Goal: Task Accomplishment & Management: Use online tool/utility

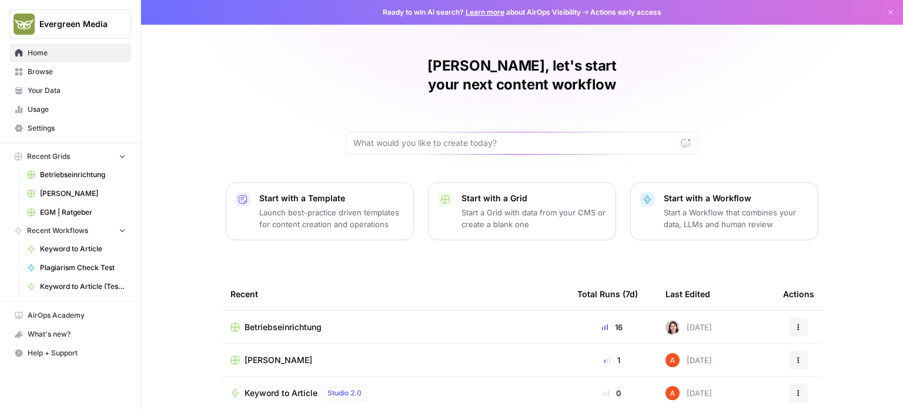
click at [20, 64] on link "Browse" at bounding box center [70, 71] width 122 height 19
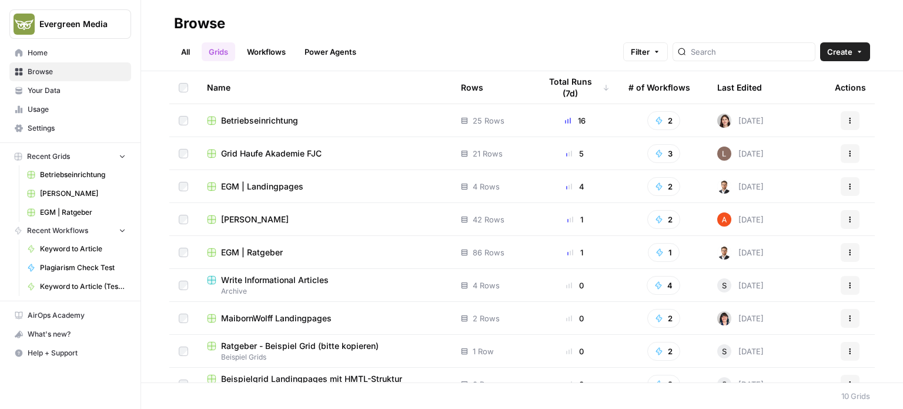
scroll to position [51, 0]
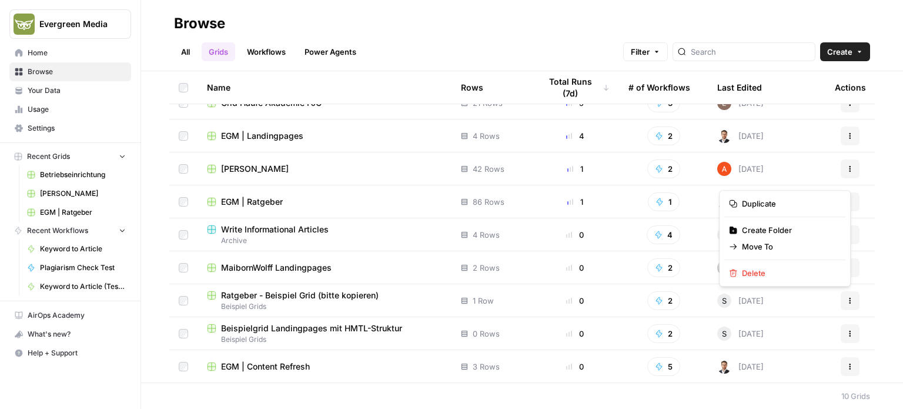
click at [847, 298] on icon "button" at bounding box center [850, 300] width 7 height 7
click at [793, 206] on span "Duplicate" at bounding box center [789, 204] width 94 height 12
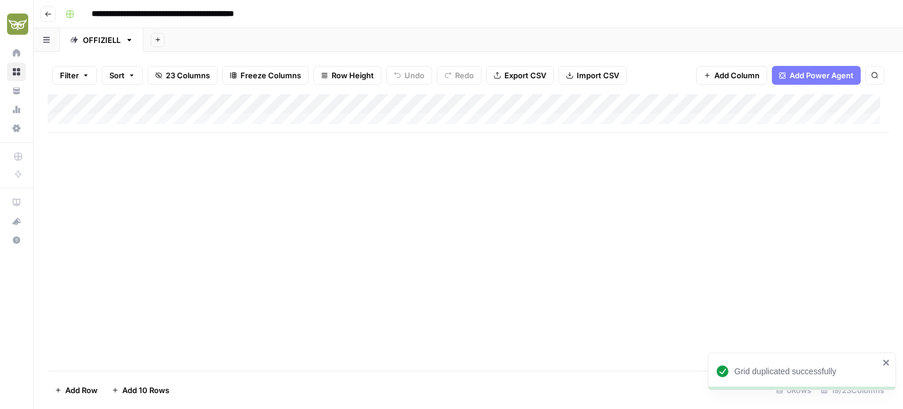
click at [129, 8] on input "**********" at bounding box center [184, 14] width 197 height 19
click at [94, 13] on input "**********" at bounding box center [184, 14] width 197 height 19
drag, startPoint x: 329, startPoint y: 14, endPoint x: 175, endPoint y: 12, distance: 153.5
click at [175, 12] on input "**********" at bounding box center [209, 14] width 246 height 19
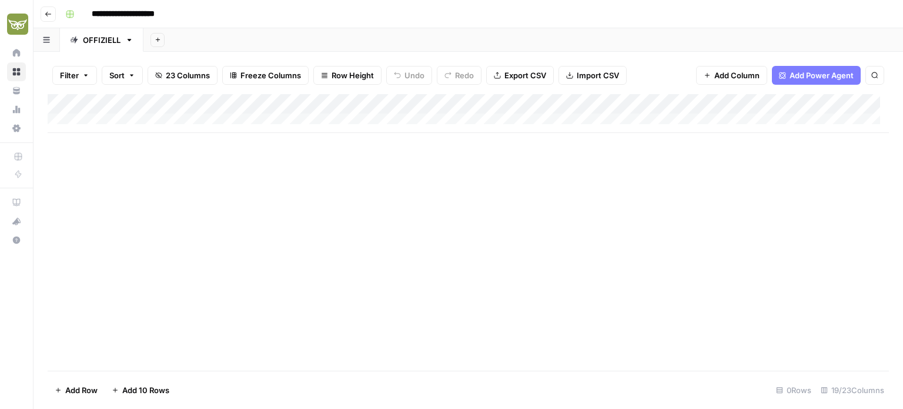
type input "**********"
click at [209, 9] on div "**********" at bounding box center [476, 14] width 831 height 19
click at [414, 103] on div "Add Column" at bounding box center [468, 113] width 841 height 39
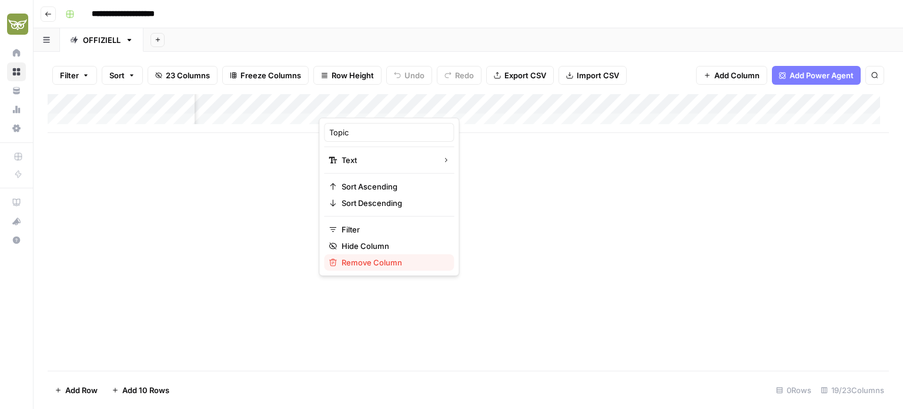
click at [396, 263] on span "Remove Column" at bounding box center [393, 262] width 103 height 12
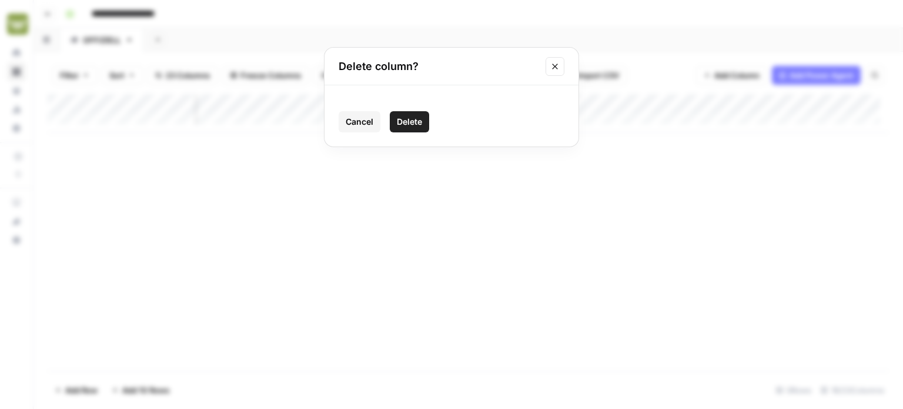
click at [367, 119] on span "Cancel" at bounding box center [360, 122] width 28 height 12
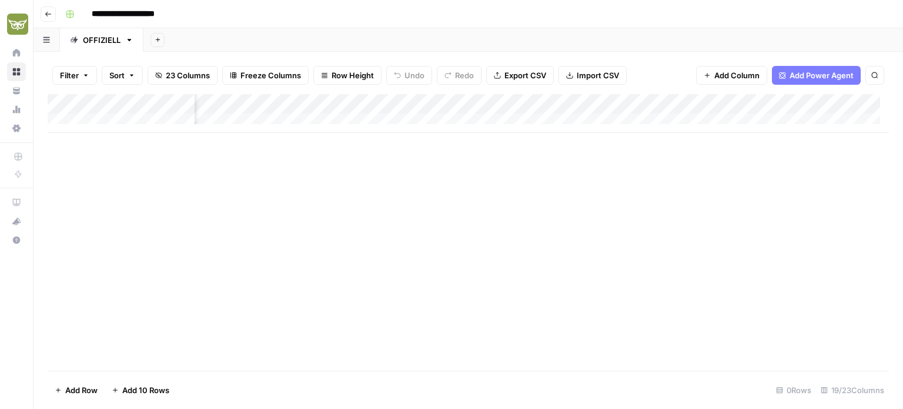
click at [417, 101] on div "Add Column" at bounding box center [468, 113] width 841 height 39
click at [301, 212] on div "Add Column" at bounding box center [468, 232] width 841 height 276
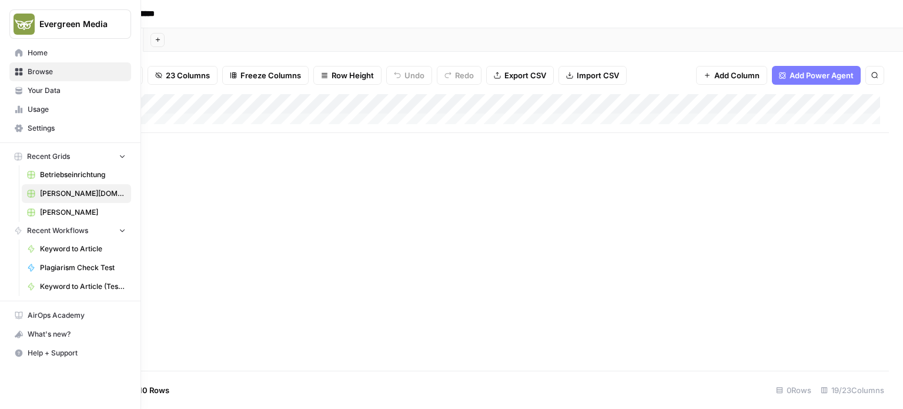
click at [54, 92] on span "Your Data" at bounding box center [77, 90] width 98 height 11
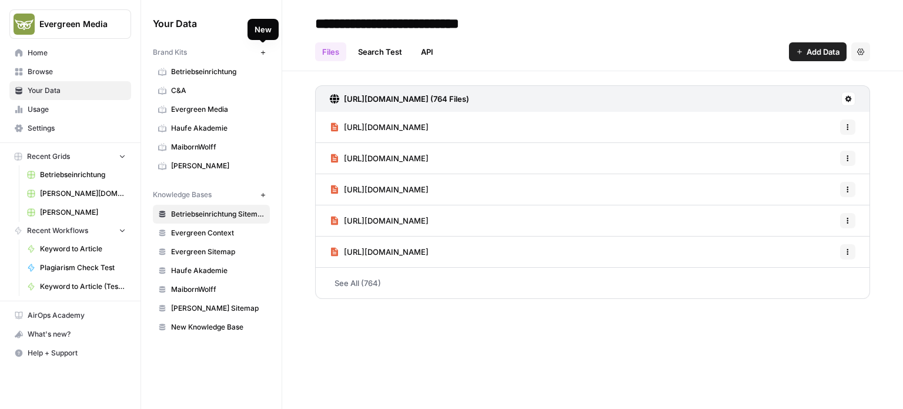
click at [266, 52] on span "New" at bounding box center [266, 52] width 1 height 1
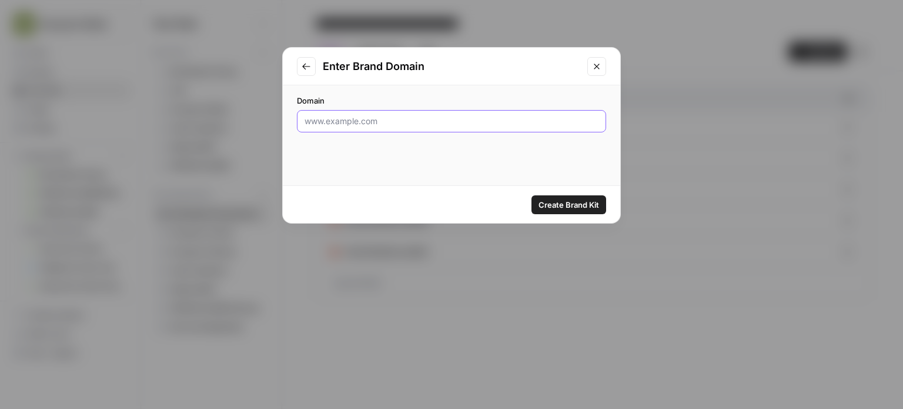
click at [350, 115] on input "Domain" at bounding box center [452, 121] width 294 height 12
type input "[DOMAIN_NAME][PERSON_NAME]"
click at [561, 205] on span "Create Brand Kit" at bounding box center [569, 205] width 61 height 12
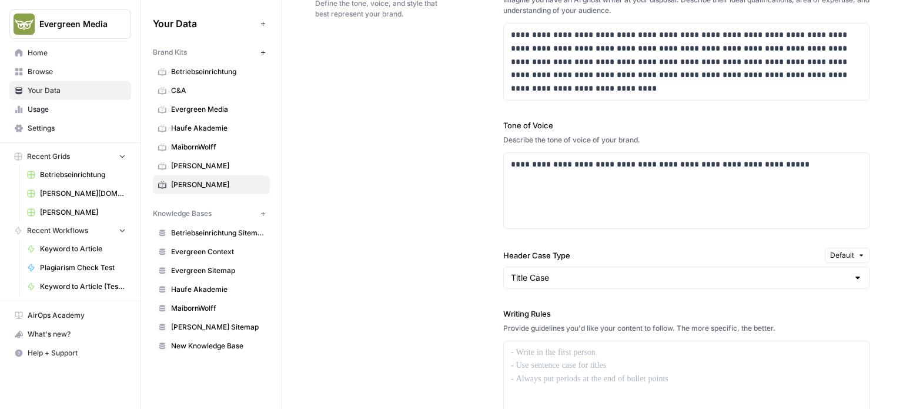
scroll to position [764, 0]
click at [829, 272] on input "Header Case Type" at bounding box center [679, 277] width 337 height 12
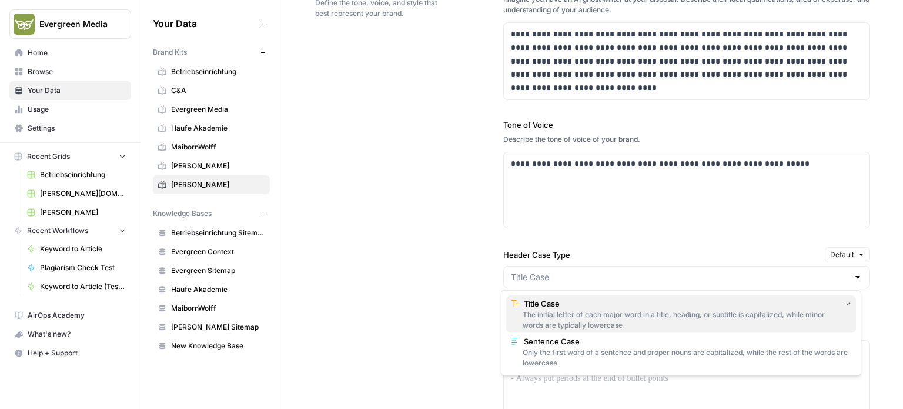
click at [542, 314] on div "The initial letter of each major word in a title, heading, or subtitle is capit…" at bounding box center [681, 319] width 340 height 21
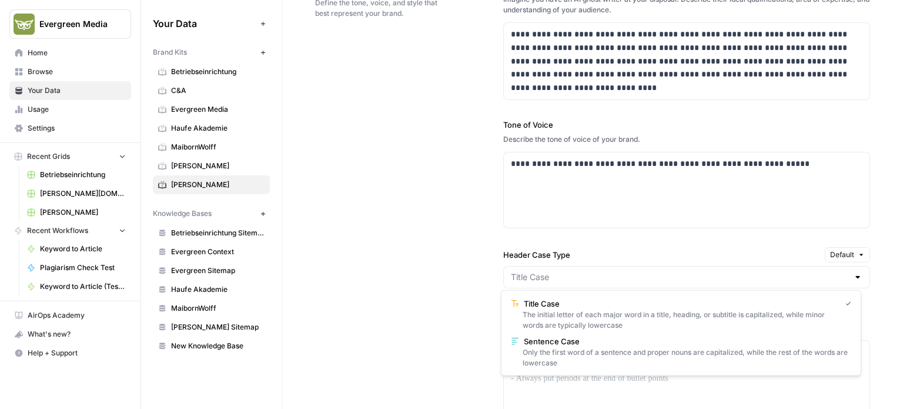
type input "Title Case"
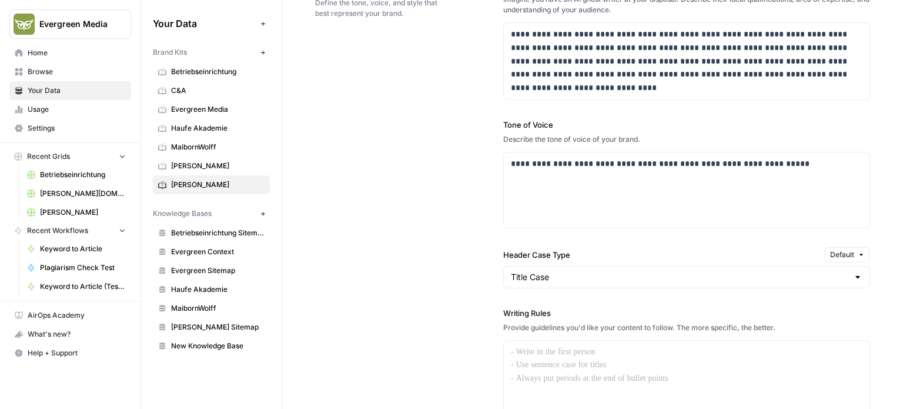
click at [842, 270] on div "Title Case" at bounding box center [686, 277] width 367 height 22
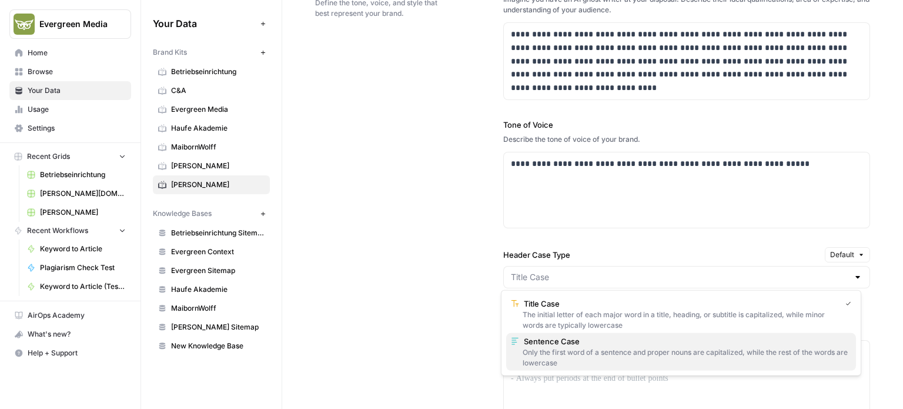
click at [715, 352] on div "Only the first word of a sentence and proper nouns are capitalized, while the r…" at bounding box center [681, 357] width 340 height 21
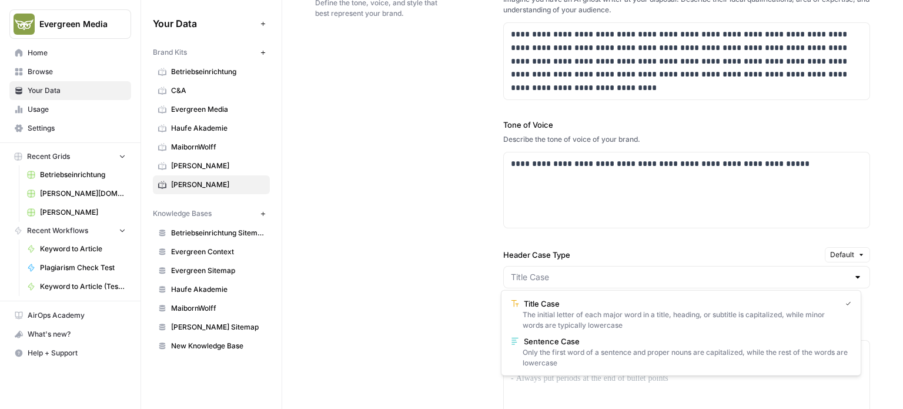
type input "Sentence Case"
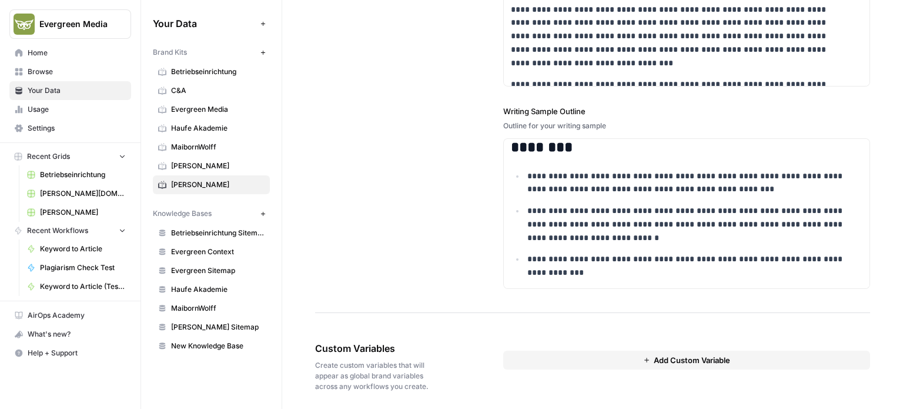
scroll to position [1629, 0]
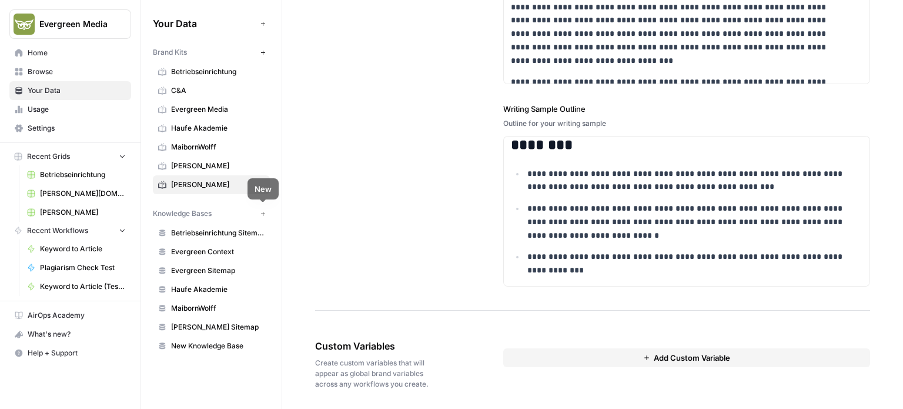
click at [266, 207] on button "New" at bounding box center [263, 213] width 14 height 14
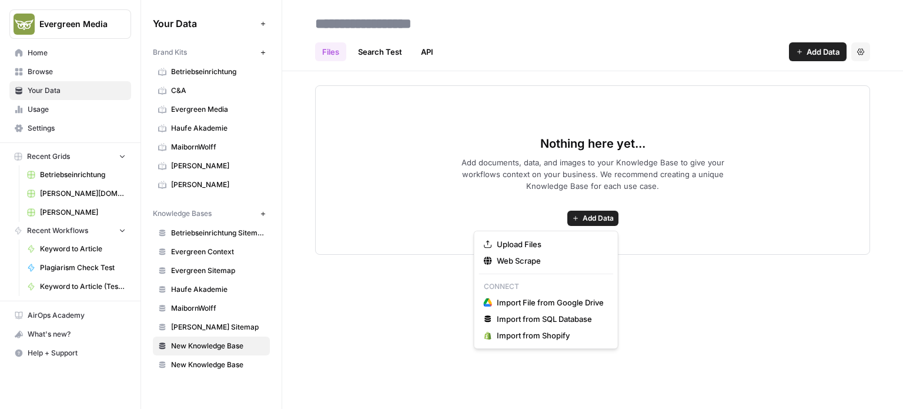
click at [604, 213] on span "Add Data" at bounding box center [598, 218] width 31 height 11
click at [523, 262] on span "Web Scrape" at bounding box center [550, 261] width 107 height 12
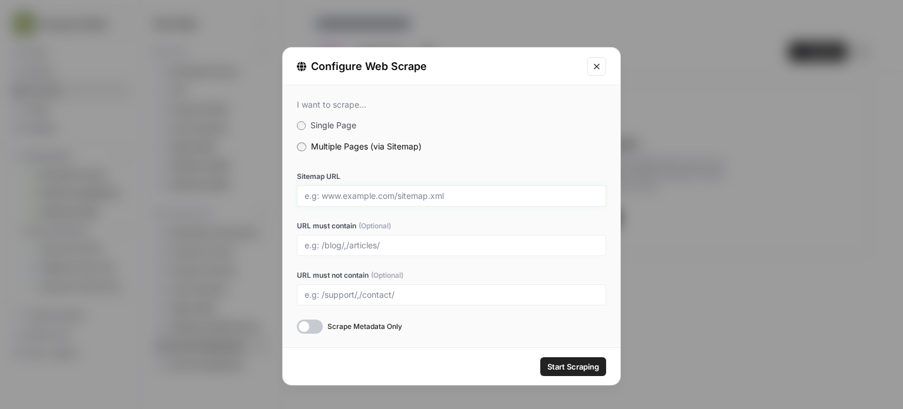
click at [363, 190] on input "Sitemap URL" at bounding box center [452, 195] width 294 height 11
click at [310, 320] on div at bounding box center [310, 326] width 26 height 14
click at [569, 369] on span "Start Scraping" at bounding box center [573, 366] width 52 height 12
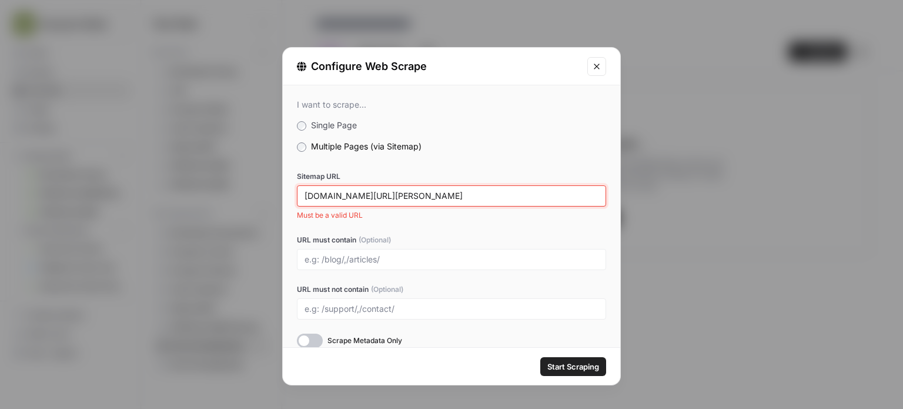
click at [305, 195] on input "[DOMAIN_NAME][URL][PERSON_NAME]" at bounding box center [452, 195] width 294 height 11
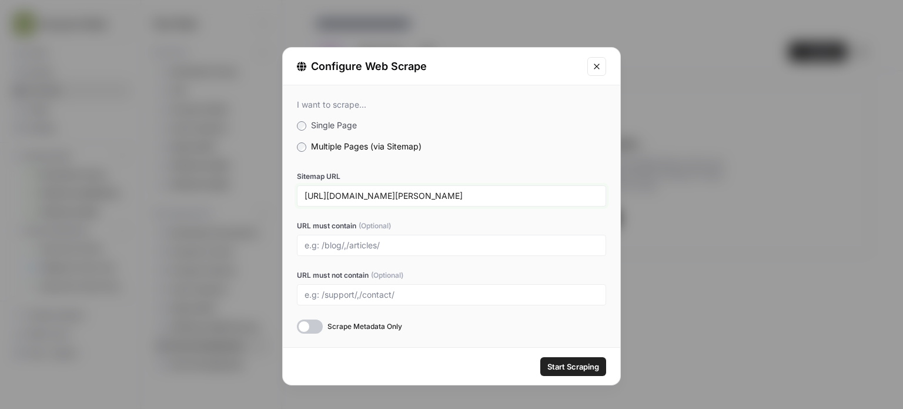
type input "[URL][DOMAIN_NAME][PERSON_NAME]"
click at [571, 359] on button "Start Scraping" at bounding box center [573, 366] width 66 height 19
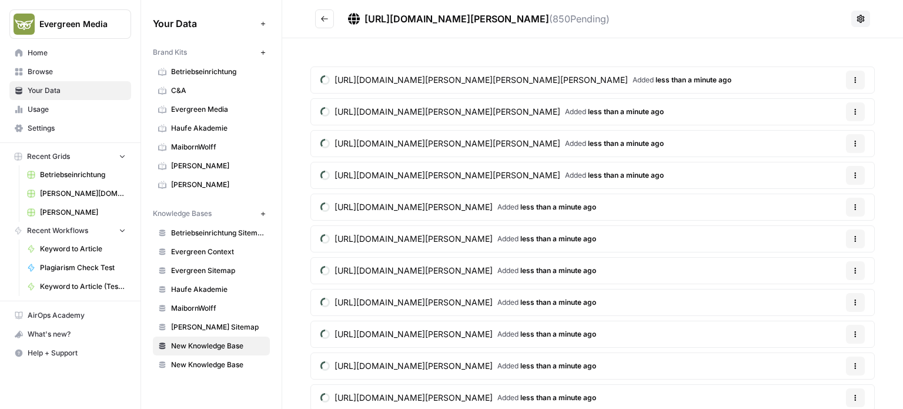
click at [62, 75] on span "Browse" at bounding box center [77, 71] width 98 height 11
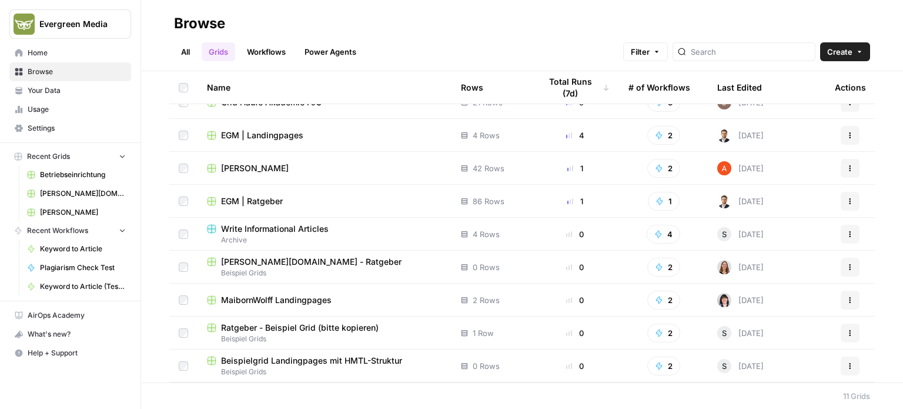
scroll to position [83, 0]
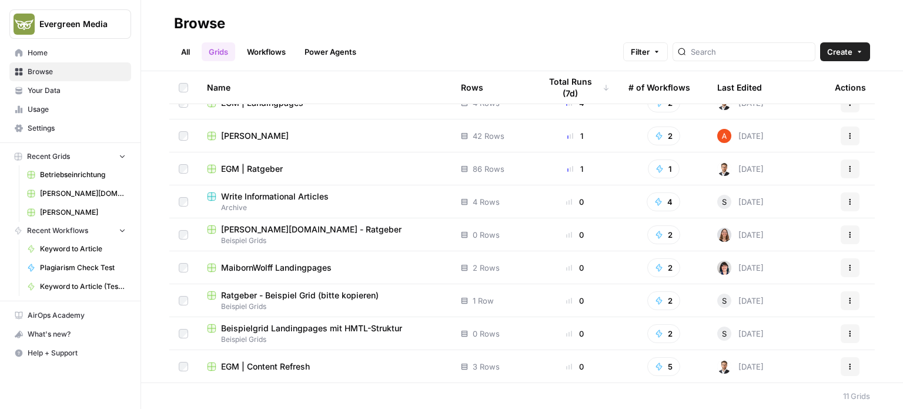
click at [289, 229] on span "[PERSON_NAME][DOMAIN_NAME] - Ratgeber" at bounding box center [311, 229] width 181 height 12
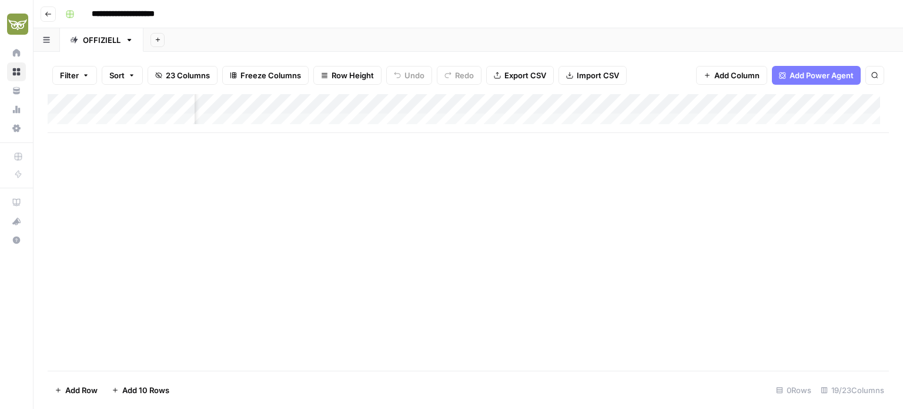
scroll to position [0, 1348]
click at [452, 99] on div "Add Column" at bounding box center [468, 113] width 841 height 39
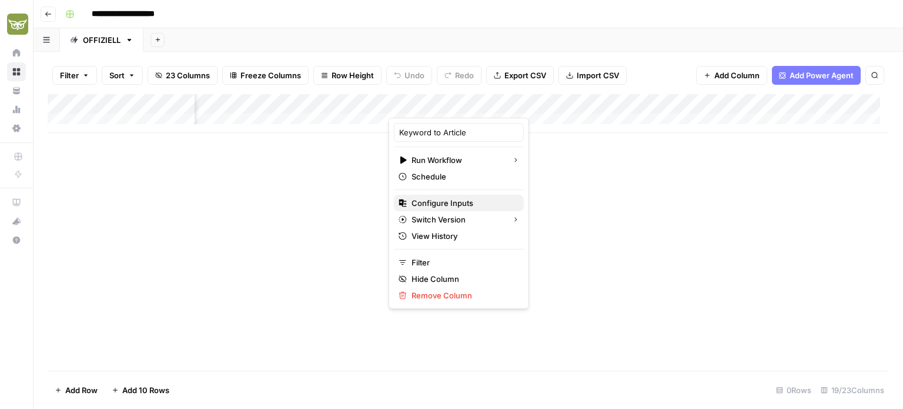
click at [450, 207] on span "Configure Inputs" at bounding box center [463, 203] width 103 height 12
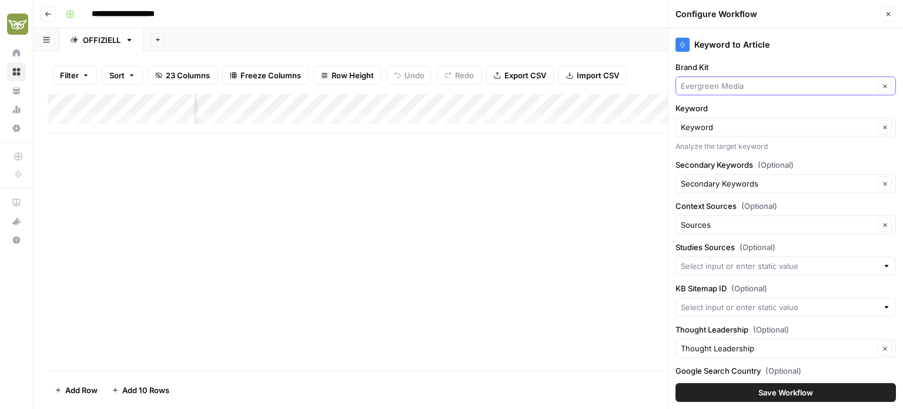
click at [743, 90] on input "Brand Kit" at bounding box center [777, 86] width 193 height 12
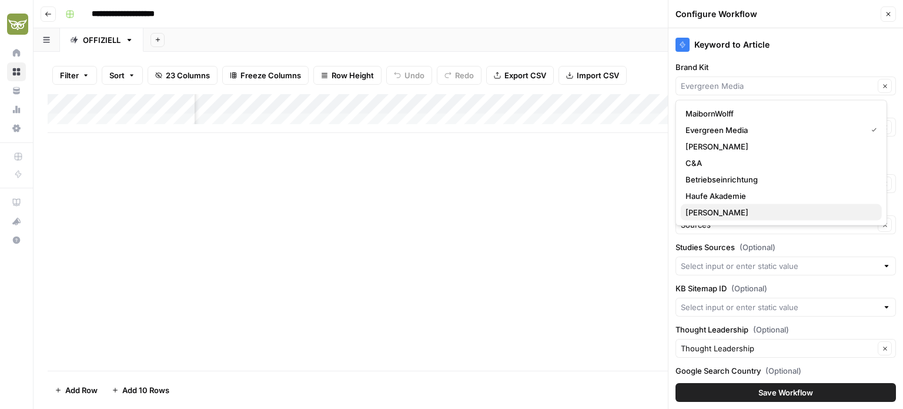
click at [722, 208] on span "[PERSON_NAME]" at bounding box center [779, 212] width 187 height 12
type input "[PERSON_NAME]"
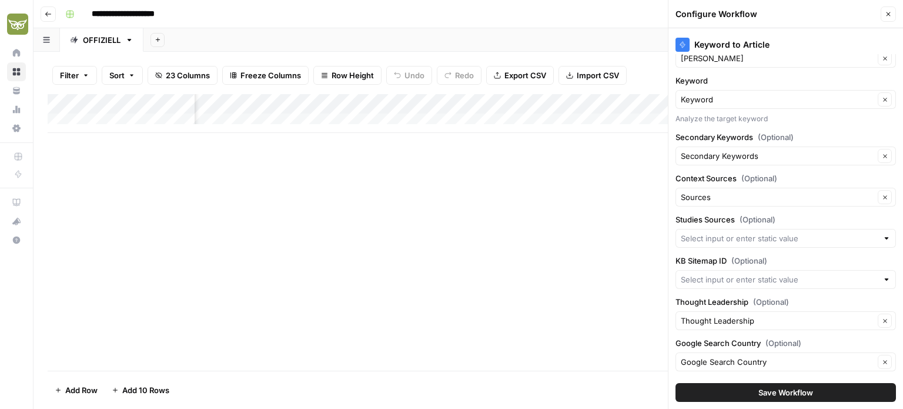
scroll to position [0, 0]
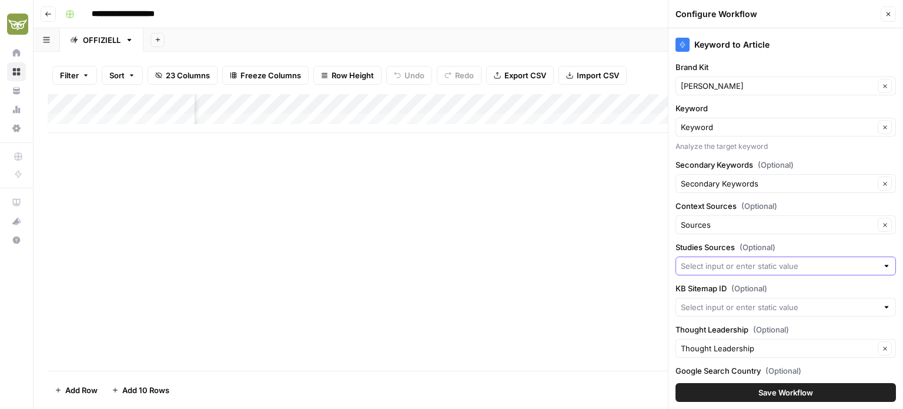
click at [753, 260] on input "Studies Sources (Optional)" at bounding box center [779, 266] width 197 height 12
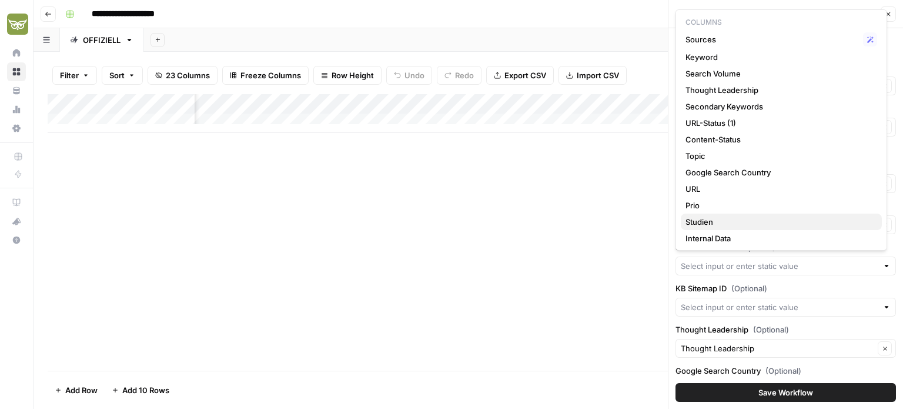
click at [698, 224] on span "Studien" at bounding box center [779, 222] width 187 height 12
type input "Studien"
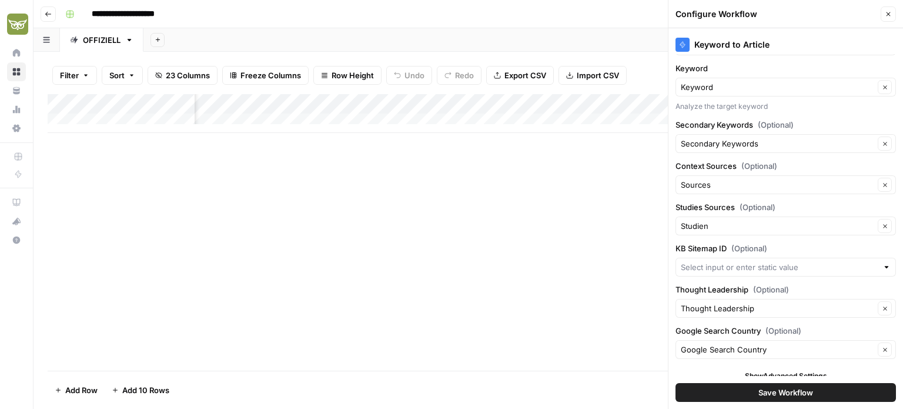
scroll to position [48, 0]
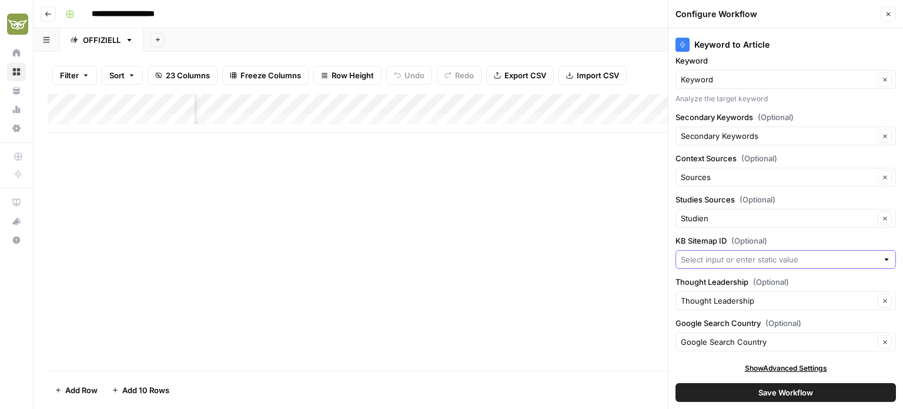
click at [712, 256] on input "KB Sitemap ID (Optional)" at bounding box center [779, 259] width 197 height 12
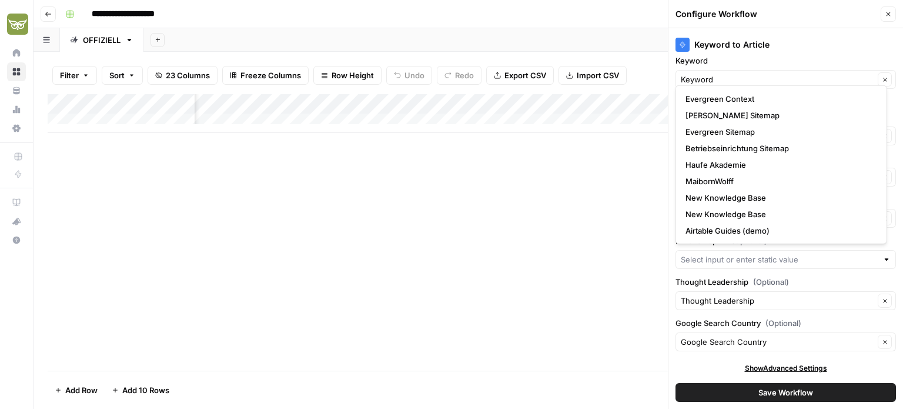
click at [706, 268] on div "Keyword to Article Brand Kit [PERSON_NAME] Clear Keyword Keyword Clear Analyze …" at bounding box center [786, 218] width 235 height 380
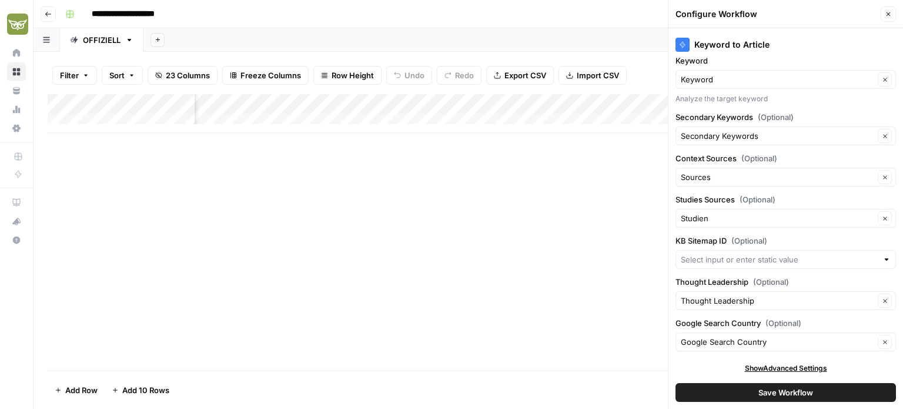
click at [708, 265] on div at bounding box center [786, 259] width 220 height 19
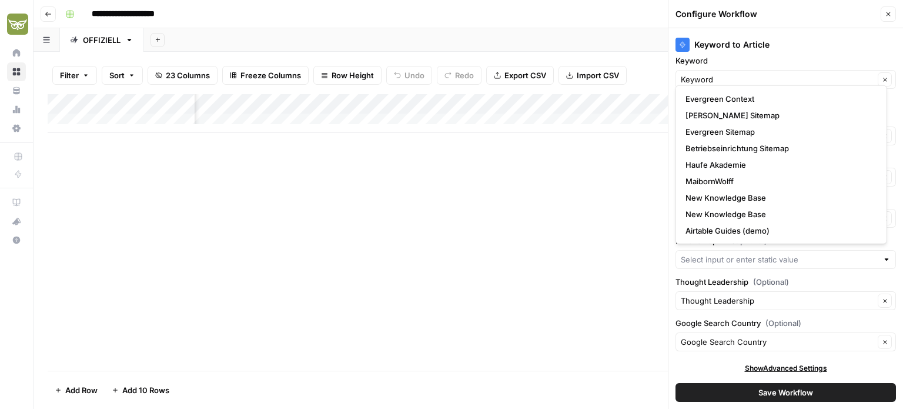
click at [708, 265] on div at bounding box center [786, 259] width 220 height 19
click at [736, 395] on button "Save Workflow" at bounding box center [786, 392] width 220 height 19
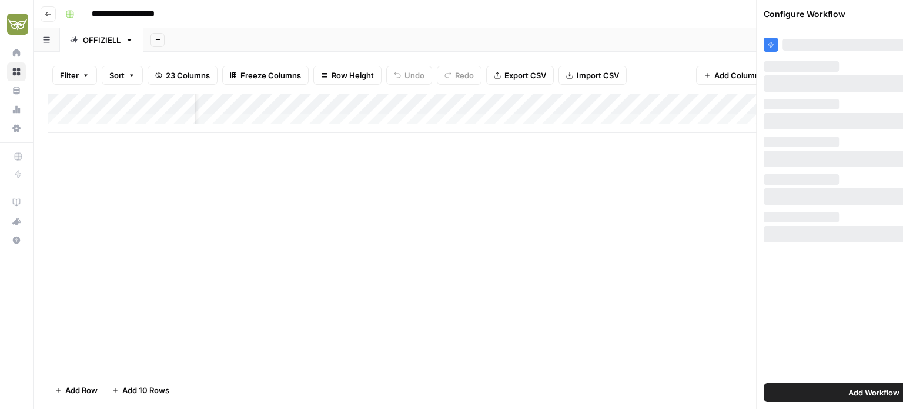
scroll to position [0, 0]
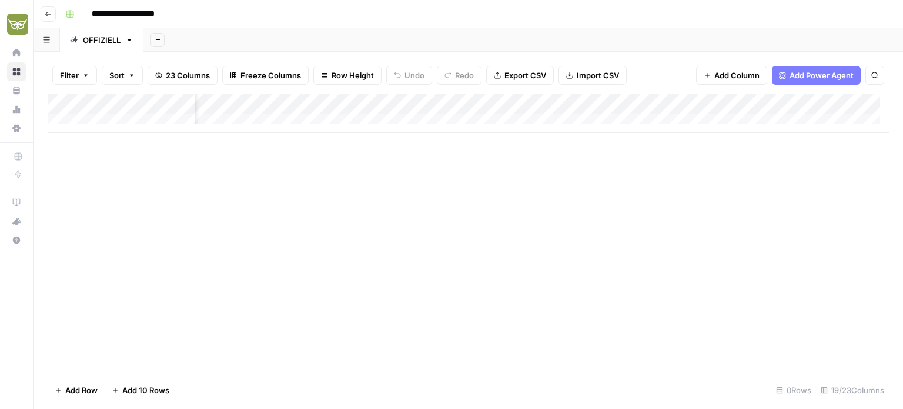
click at [461, 122] on div "Add Column" at bounding box center [468, 113] width 841 height 39
click at [473, 106] on div "Add Column" at bounding box center [468, 123] width 841 height 59
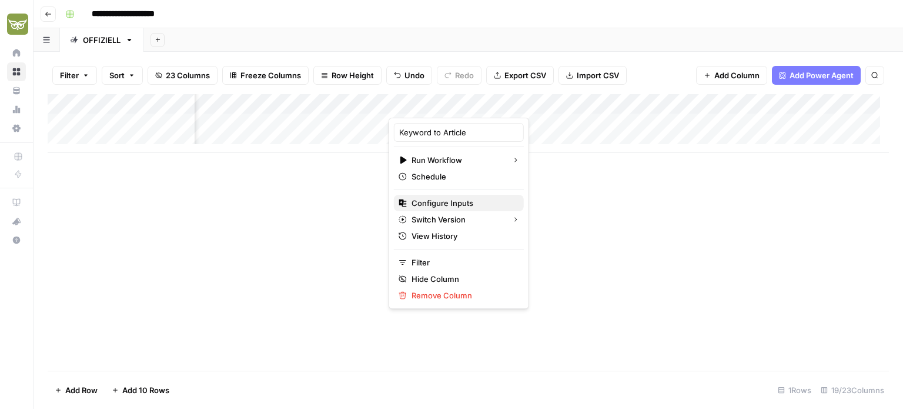
click at [473, 202] on span "Configure Inputs" at bounding box center [463, 203] width 103 height 12
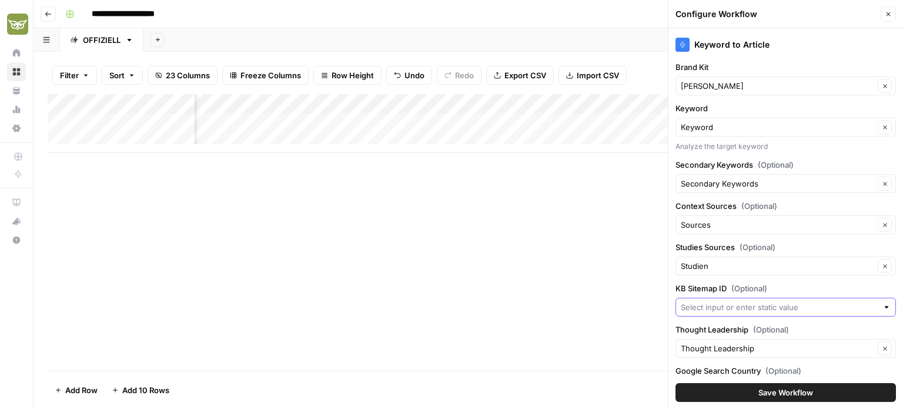
click at [795, 302] on input "KB Sitemap ID (Optional)" at bounding box center [779, 307] width 197 height 12
click at [574, 260] on div "Add Column" at bounding box center [468, 232] width 841 height 276
click at [885, 15] on icon "button" at bounding box center [888, 14] width 7 height 7
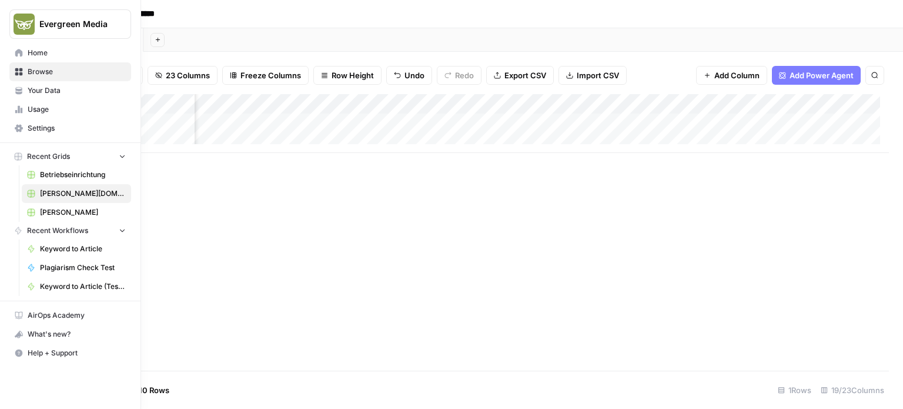
click at [126, 232] on icon "button" at bounding box center [122, 230] width 8 height 8
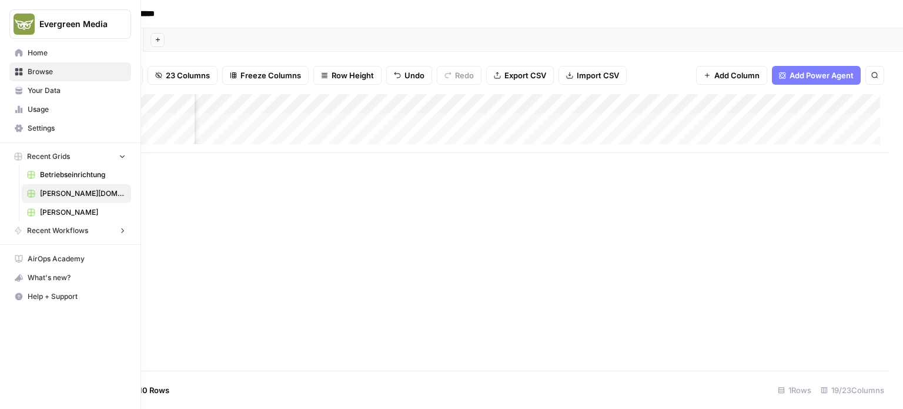
click at [126, 232] on icon "button" at bounding box center [122, 230] width 8 height 8
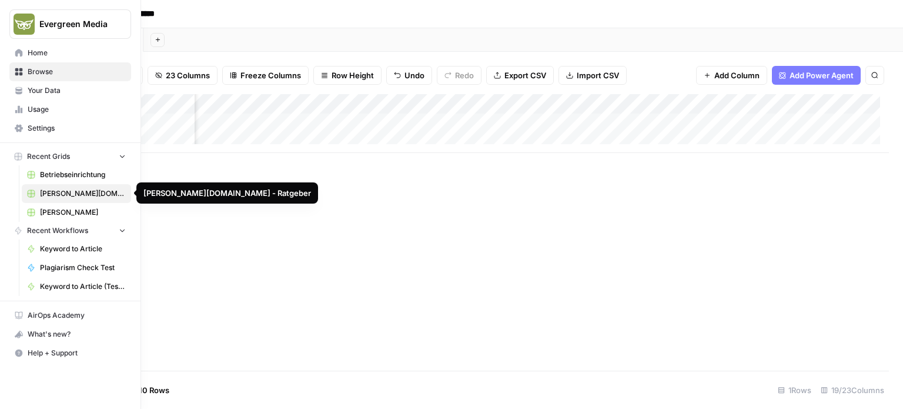
click at [106, 189] on span "[PERSON_NAME][DOMAIN_NAME] - Ratgeber" at bounding box center [83, 193] width 86 height 11
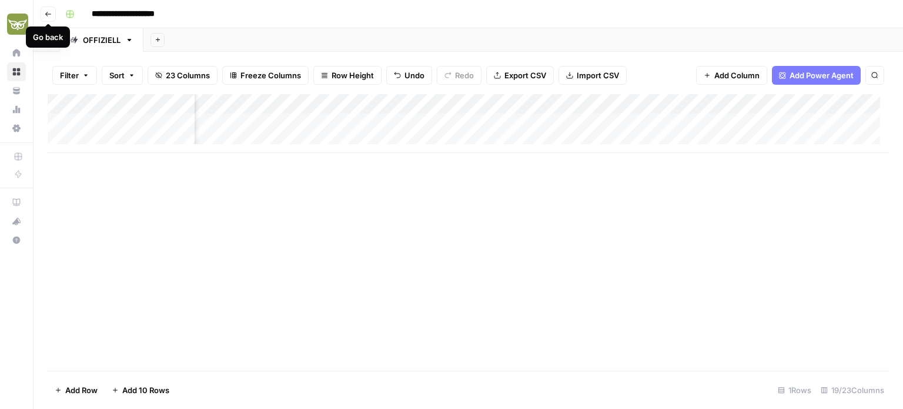
click at [47, 12] on icon "button" at bounding box center [48, 14] width 6 height 5
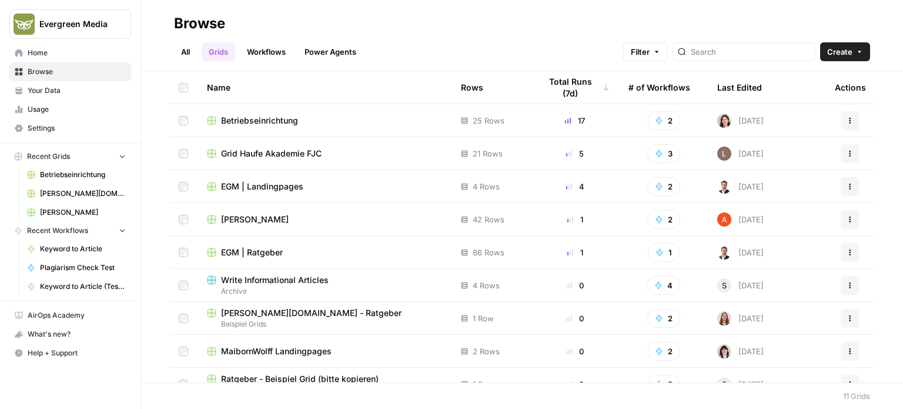
click at [277, 306] on td "[PERSON_NAME][DOMAIN_NAME] - Ratgeber Beispiel Grids" at bounding box center [325, 318] width 254 height 32
click at [276, 309] on span "[PERSON_NAME][DOMAIN_NAME] - Ratgeber" at bounding box center [311, 313] width 181 height 12
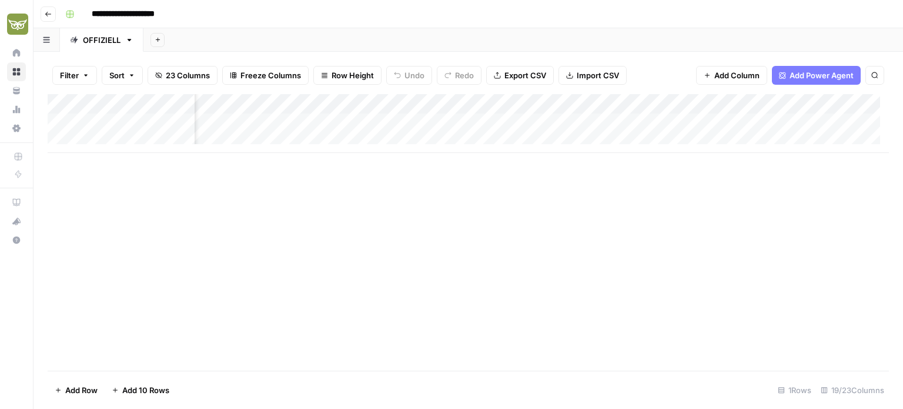
scroll to position [0, 281]
click at [430, 105] on div "Add Column" at bounding box center [468, 123] width 841 height 59
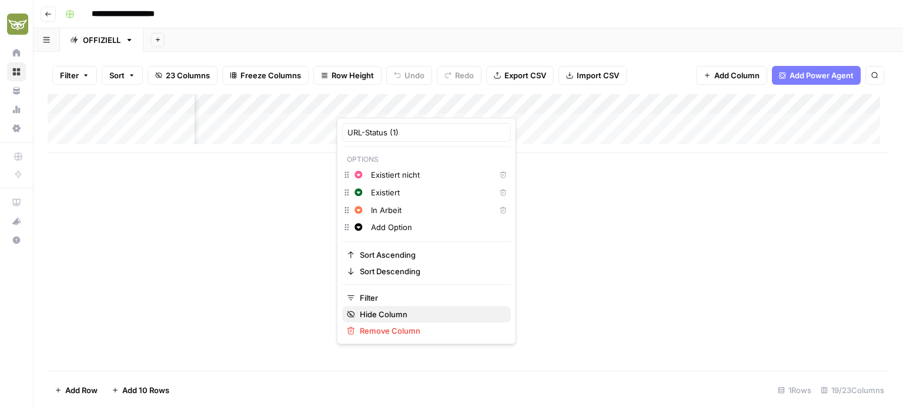
click at [379, 312] on span "Hide Column" at bounding box center [431, 314] width 142 height 12
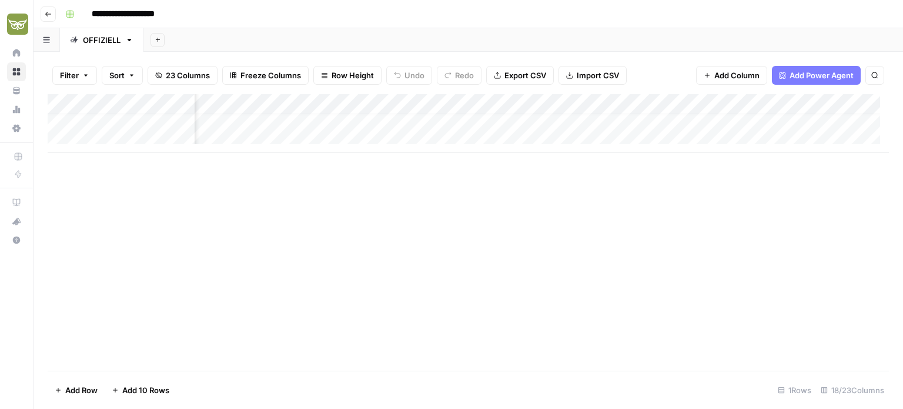
scroll to position [9, 1114]
click at [599, 102] on div "Add Column" at bounding box center [468, 123] width 841 height 59
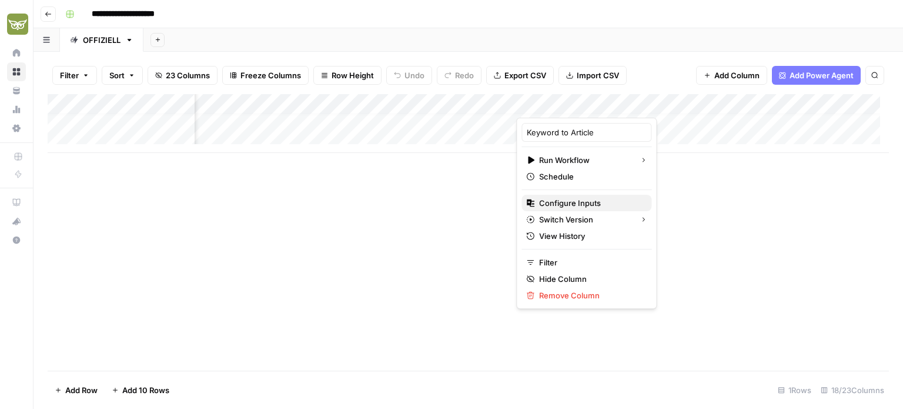
click at [595, 199] on span "Configure Inputs" at bounding box center [590, 203] width 103 height 12
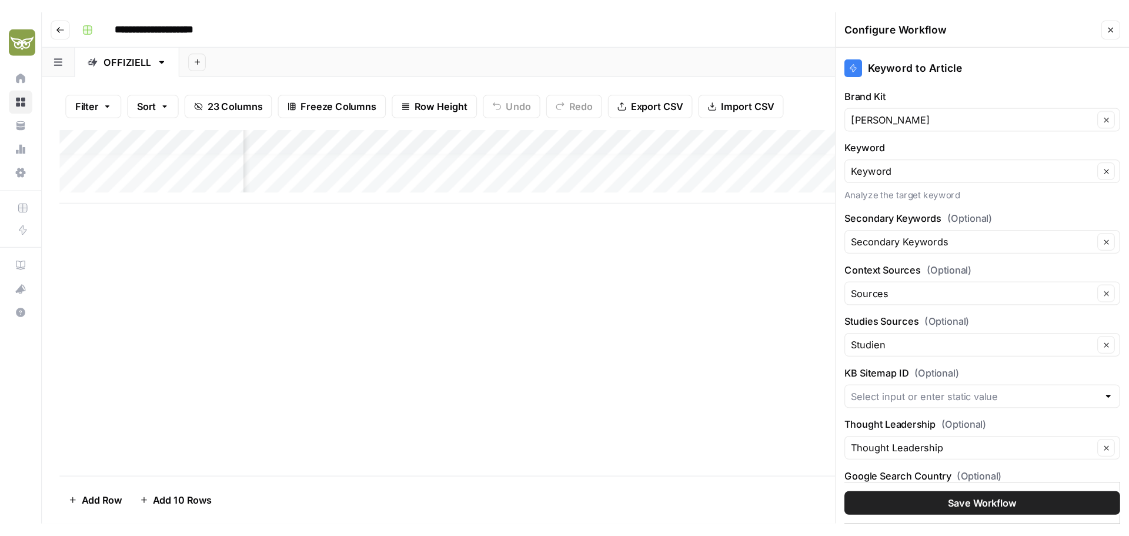
scroll to position [40, 0]
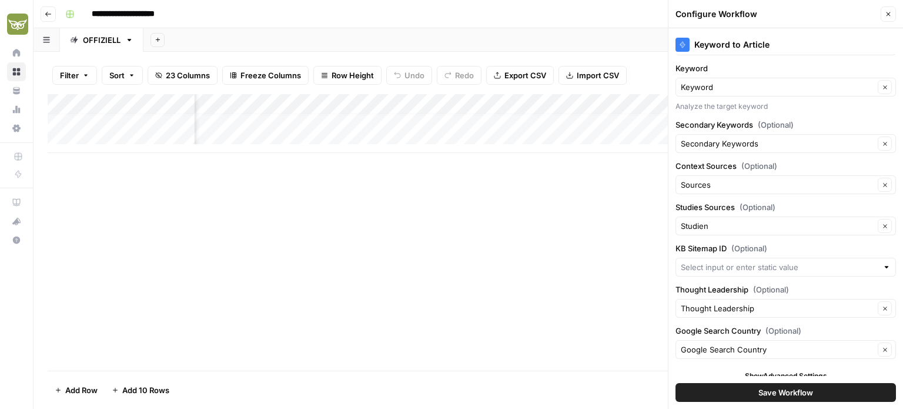
click at [883, 266] on div at bounding box center [887, 267] width 8 height 12
click at [640, 255] on div "Add Column" at bounding box center [468, 232] width 841 height 276
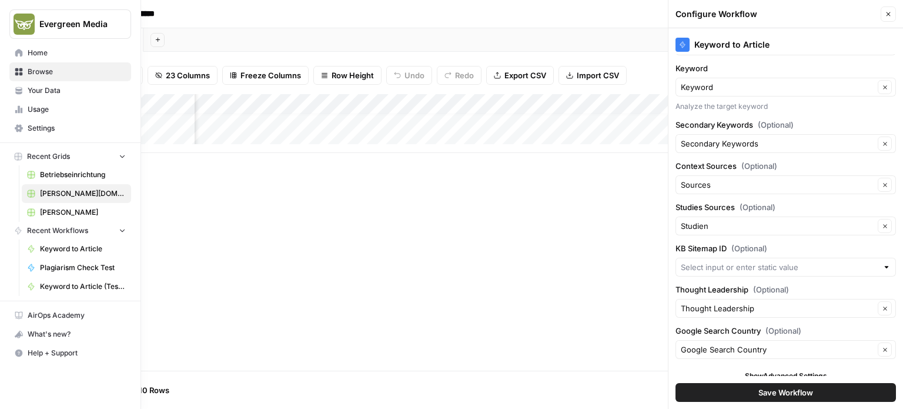
click at [65, 89] on span "Your Data" at bounding box center [77, 90] width 98 height 11
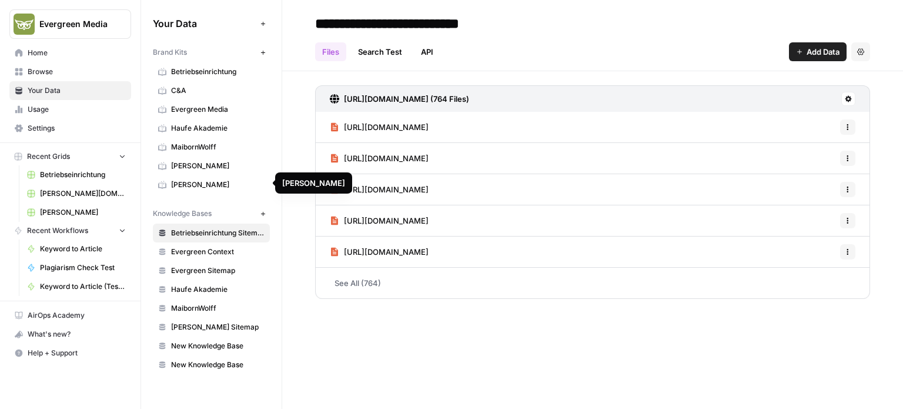
click at [188, 179] on span "[PERSON_NAME]" at bounding box center [217, 184] width 93 height 11
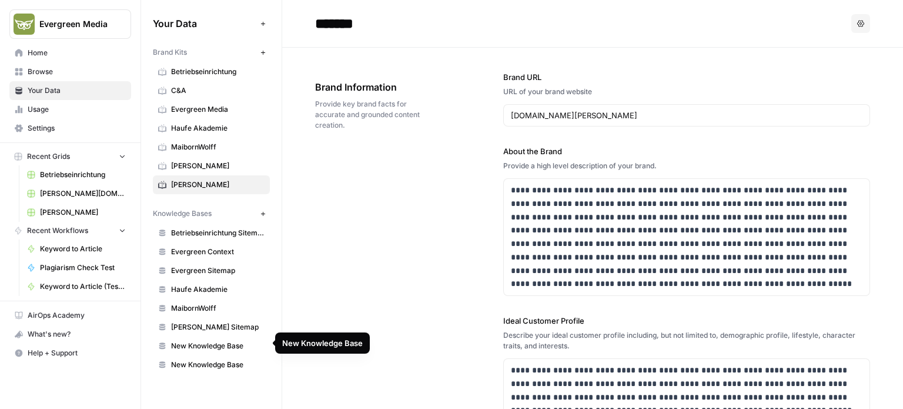
click at [203, 345] on span "New Knowledge Base" at bounding box center [217, 345] width 93 height 11
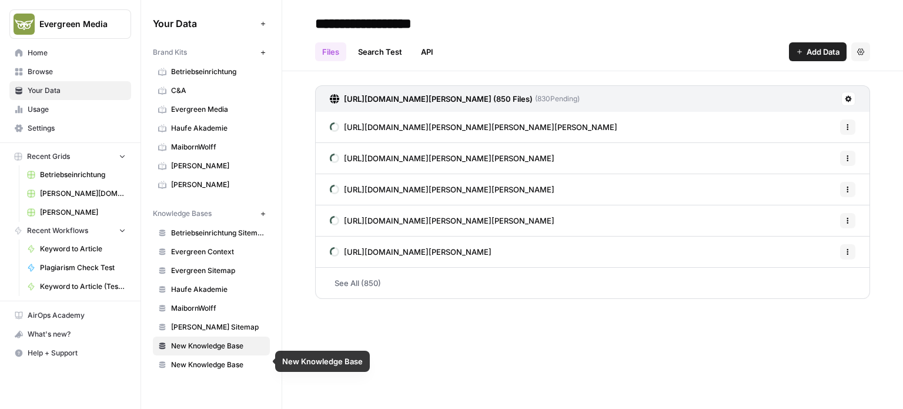
click at [231, 362] on span "New Knowledge Base" at bounding box center [217, 364] width 93 height 11
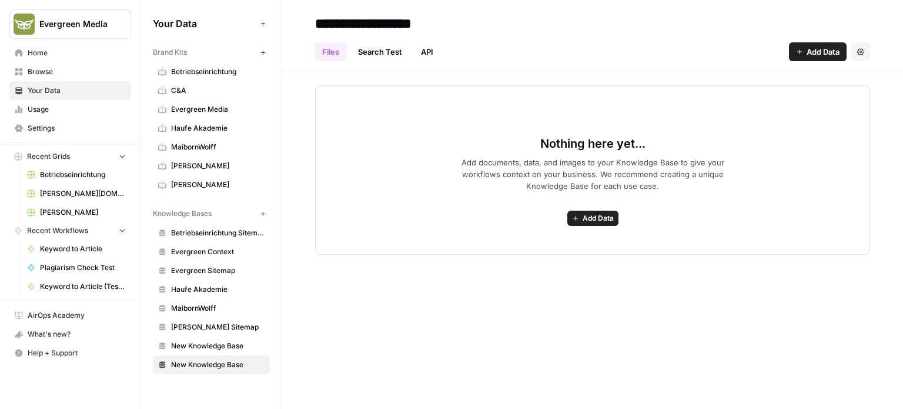
click at [224, 361] on span "New Knowledge Base" at bounding box center [217, 364] width 93 height 11
click at [867, 44] on button "Settings" at bounding box center [860, 51] width 19 height 19
click at [835, 73] on span "Delete Knowledge Base" at bounding box center [813, 79] width 87 height 12
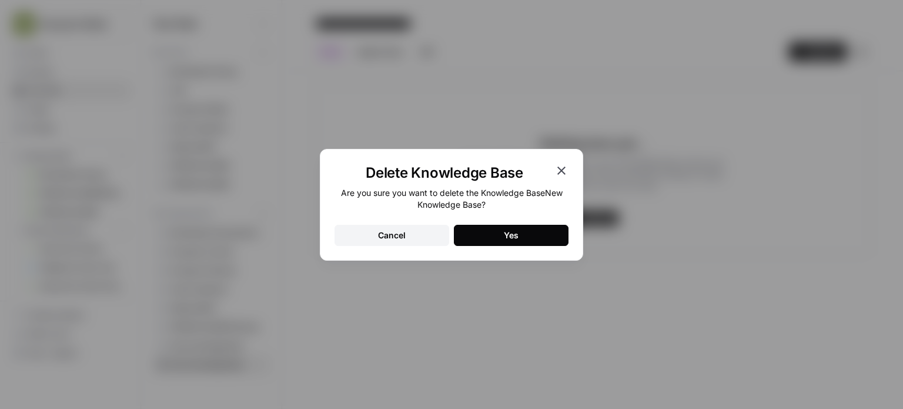
click at [509, 238] on div "Yes" at bounding box center [511, 235] width 15 height 12
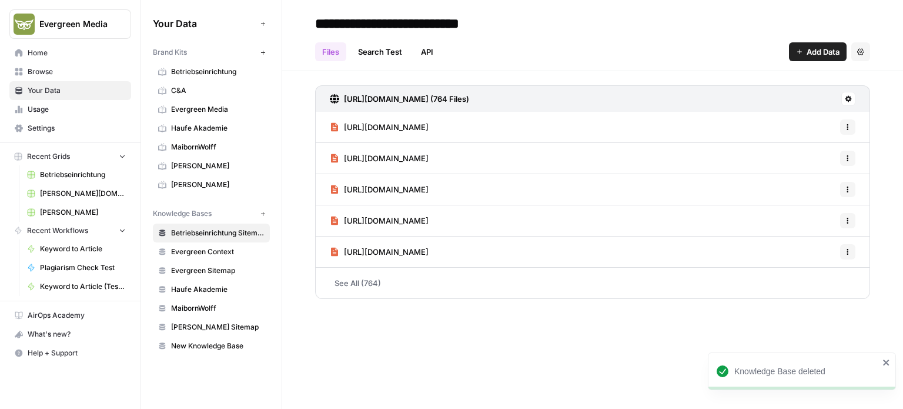
click at [205, 342] on span "New Knowledge Base" at bounding box center [217, 345] width 93 height 11
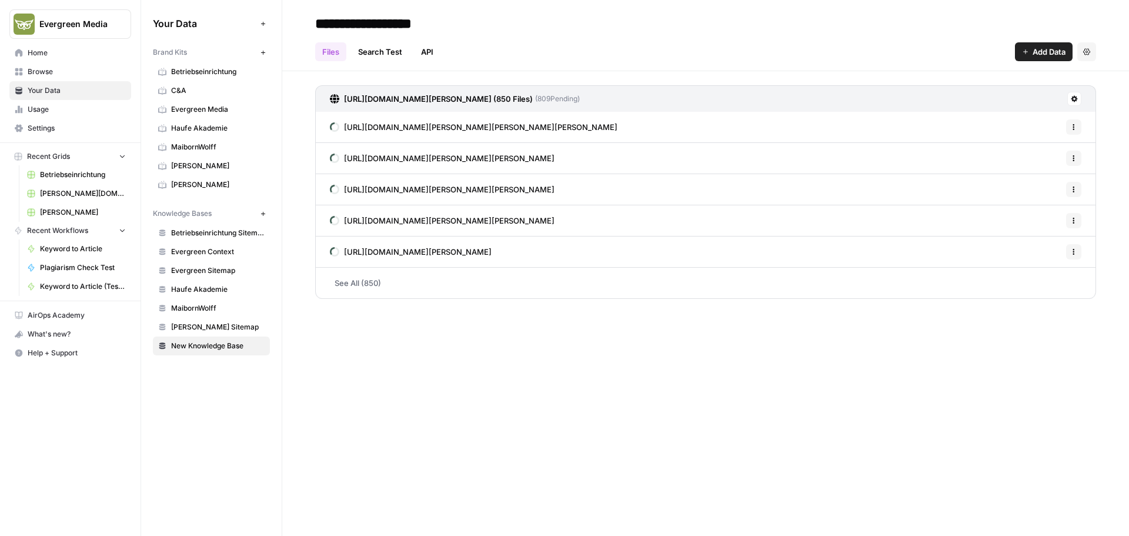
click at [75, 195] on span "[PERSON_NAME][DOMAIN_NAME] - Ratgeber" at bounding box center [83, 193] width 86 height 11
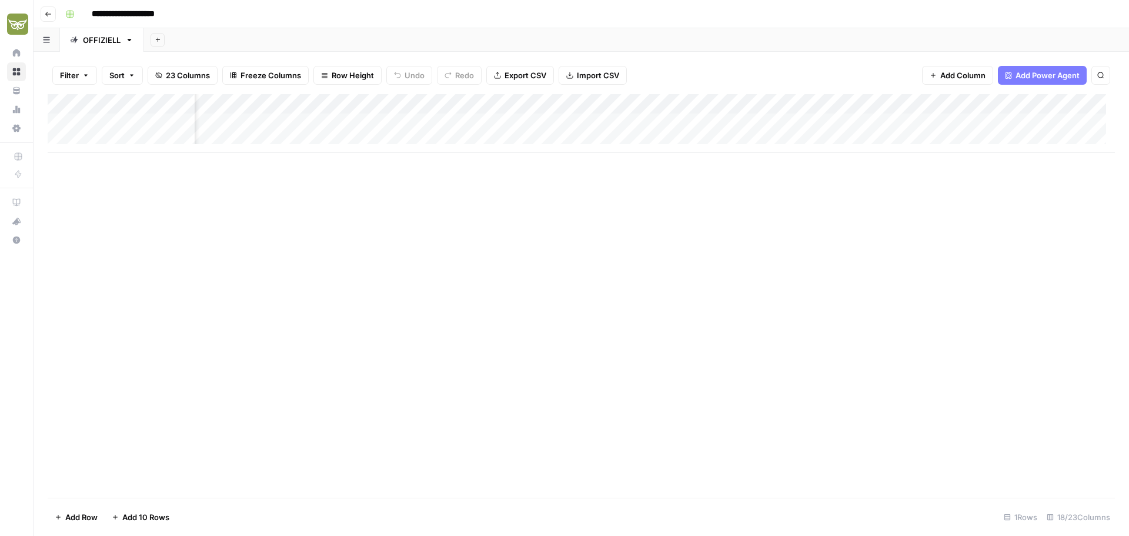
scroll to position [0, 823]
